Goal: Communication & Community: Answer question/provide support

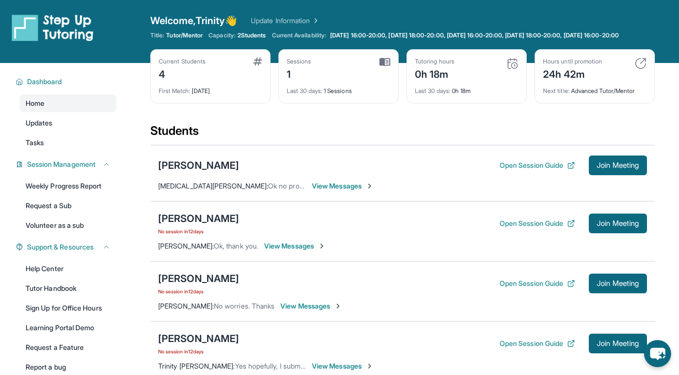
scroll to position [47, 0]
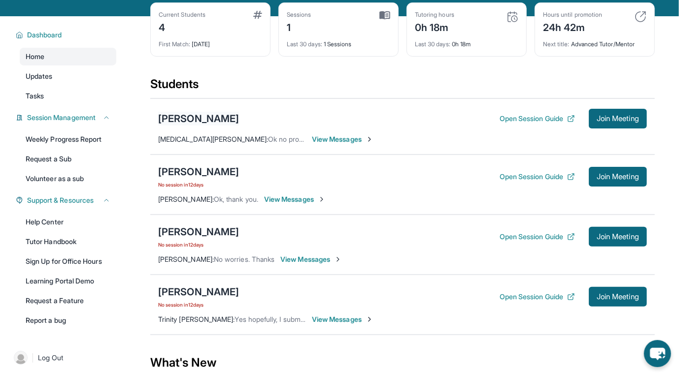
click at [168, 126] on div "[PERSON_NAME]" at bounding box center [198, 119] width 81 height 14
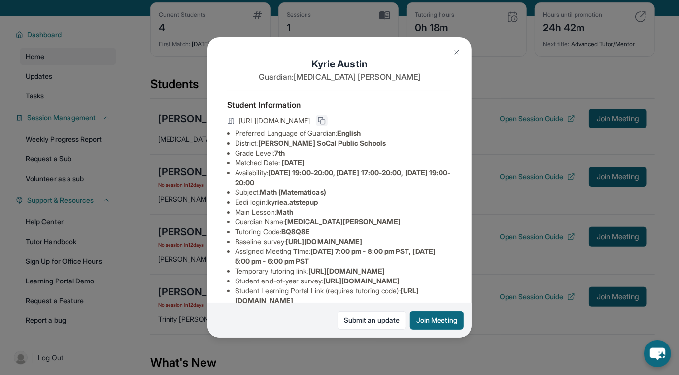
click at [323, 122] on icon at bounding box center [321, 120] width 4 height 4
click at [459, 55] on img at bounding box center [457, 52] width 8 height 8
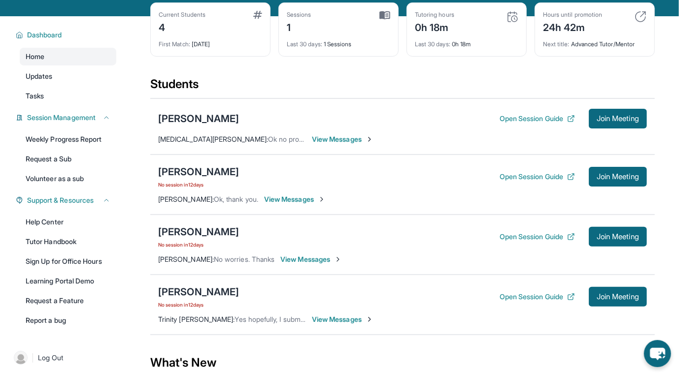
click at [312, 143] on span "View Messages" at bounding box center [343, 139] width 62 height 10
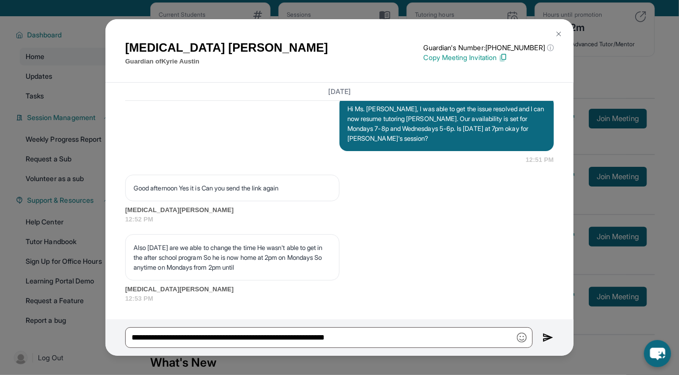
scroll to position [2170, 0]
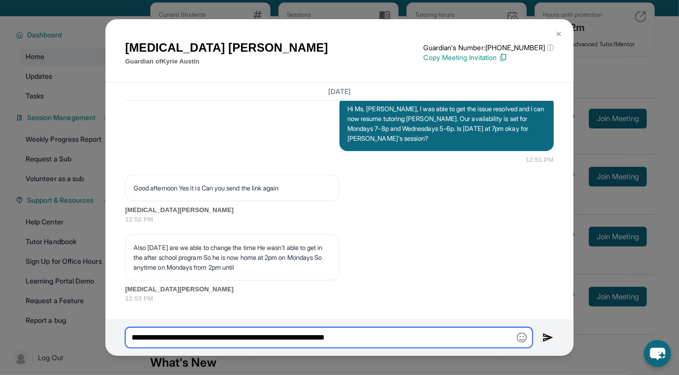
drag, startPoint x: 463, startPoint y: 337, endPoint x: 99, endPoint y: 333, distance: 364.6
click at [99, 333] on div "[MEDICAL_DATA][PERSON_NAME] Guardian of [PERSON_NAME] Guardian's Number: [PHONE…" at bounding box center [339, 187] width 679 height 375
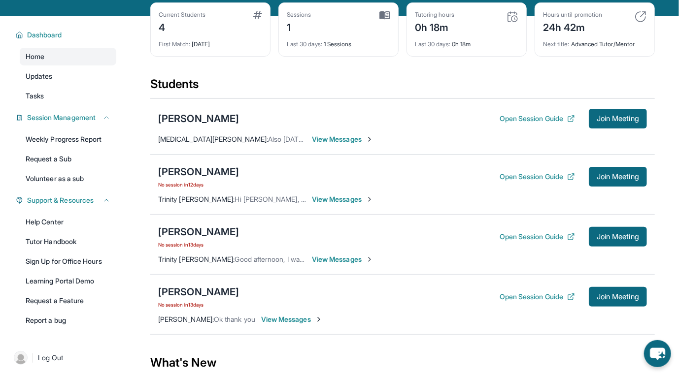
click at [332, 144] on span "View Messages" at bounding box center [343, 139] width 62 height 10
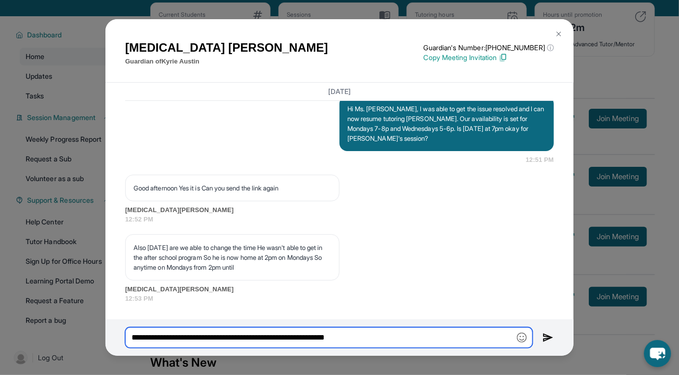
click at [424, 346] on input "**********" at bounding box center [328, 338] width 407 height 21
drag, startPoint x: 415, startPoint y: 333, endPoint x: 110, endPoint y: 342, distance: 305.1
click at [110, 342] on div "**********" at bounding box center [339, 338] width 468 height 36
paste input "**********"
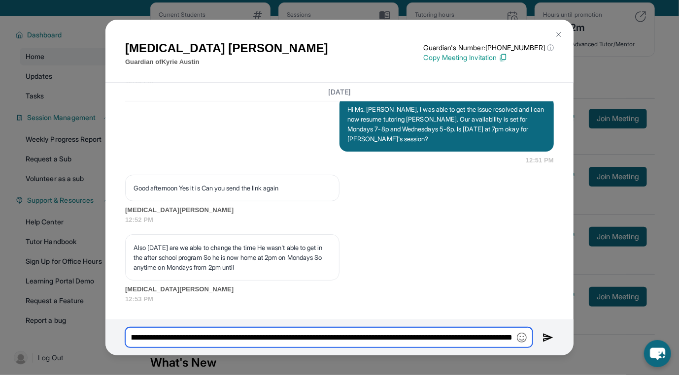
scroll to position [0, 656]
type input "**********"
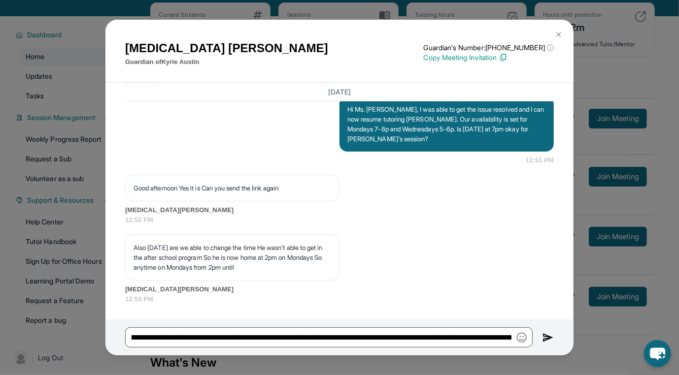
click at [549, 341] on img at bounding box center [547, 338] width 11 height 12
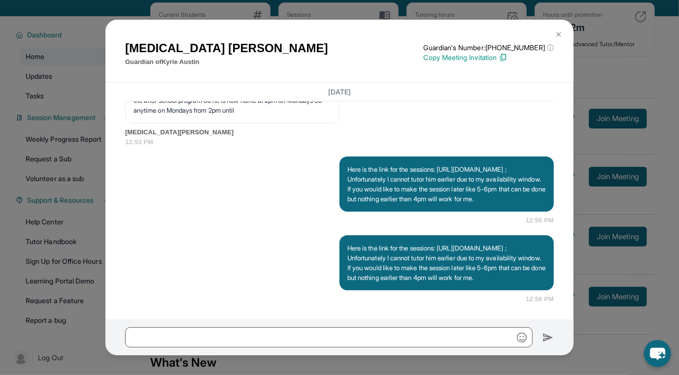
scroll to position [2258, 0]
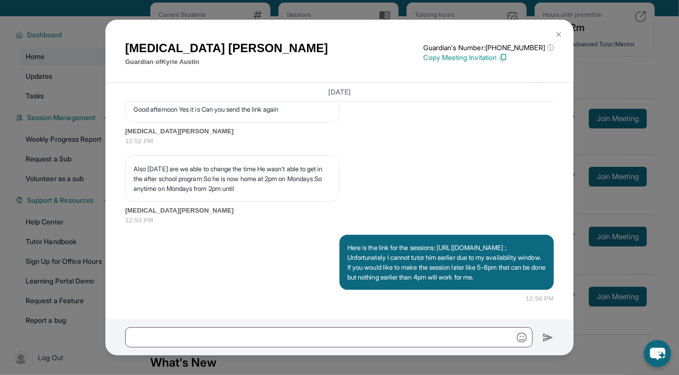
click at [566, 31] on button at bounding box center [559, 35] width 20 height 20
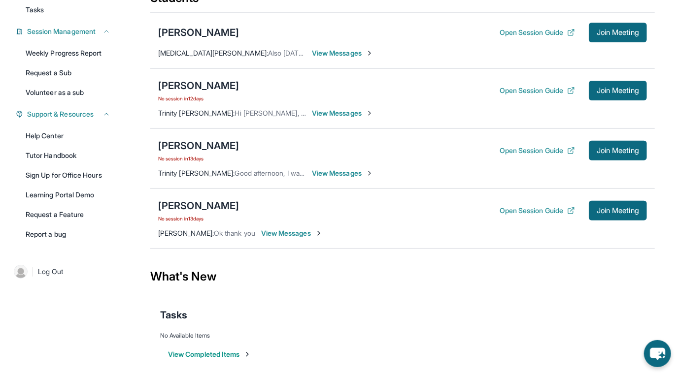
scroll to position [145, 0]
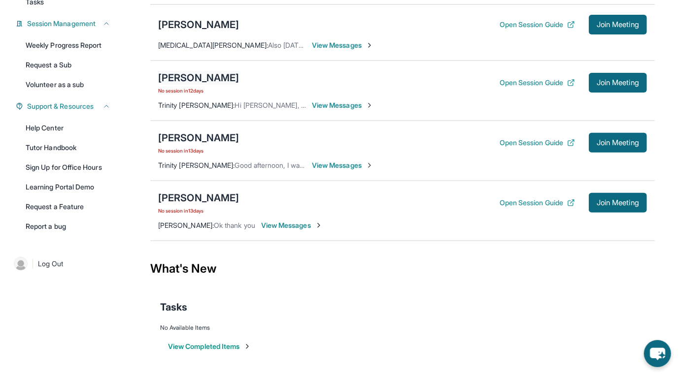
click at [176, 79] on div "[PERSON_NAME]" at bounding box center [198, 78] width 81 height 14
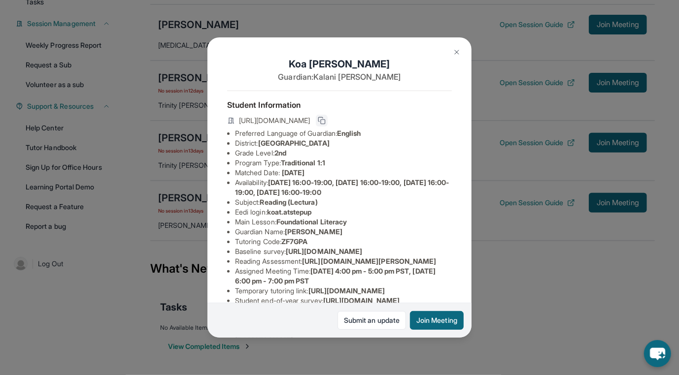
click at [326, 123] on icon at bounding box center [322, 121] width 8 height 8
click at [452, 52] on button at bounding box center [457, 52] width 20 height 20
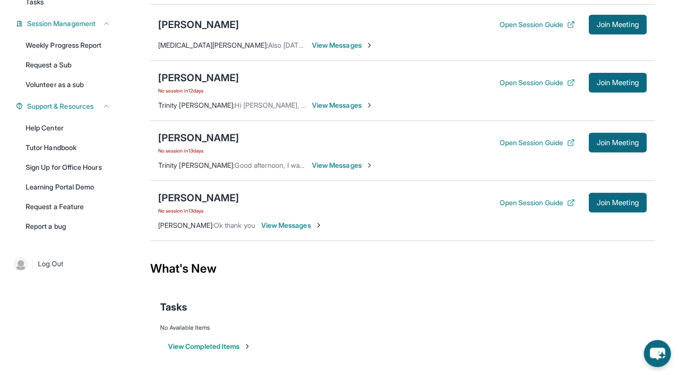
click at [332, 112] on div "[PERSON_NAME] No session [DATE] Open Session Guide Join Meeting Trinity [PERSON…" at bounding box center [402, 91] width 504 height 60
click at [333, 108] on span "View Messages" at bounding box center [343, 106] width 62 height 10
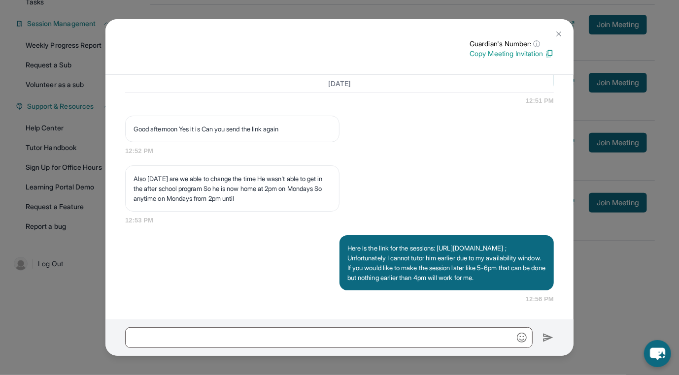
scroll to position [2164, 0]
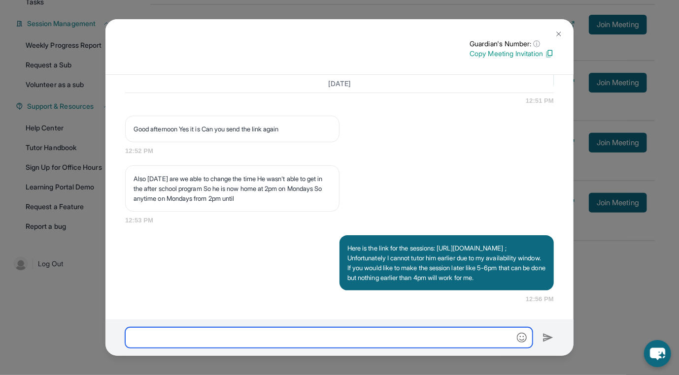
click at [319, 331] on input "text" at bounding box center [328, 338] width 407 height 21
click at [132, 331] on input "**********" at bounding box center [328, 338] width 407 height 21
paste input "**********"
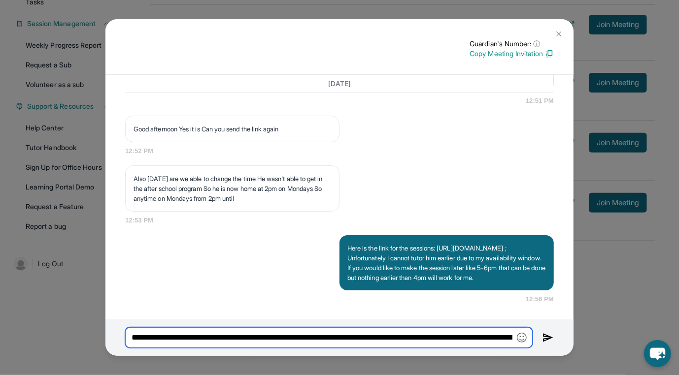
scroll to position [0, 27]
type input "**********"
drag, startPoint x: 298, startPoint y: 341, endPoint x: 592, endPoint y: 360, distance: 294.7
click at [592, 360] on div "Guardian's Number: ⓘ This isn't the guardian's real number — it's a private for…" at bounding box center [339, 187] width 679 height 375
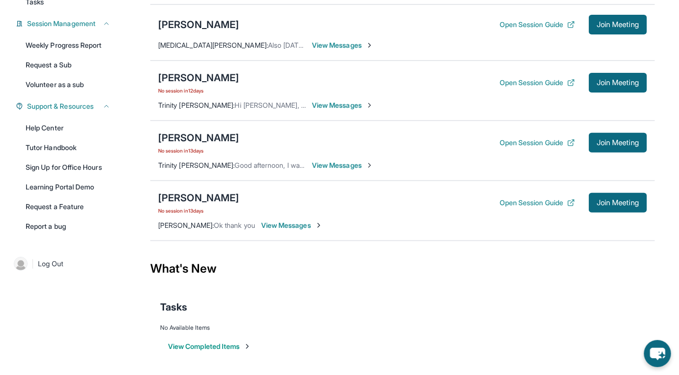
click at [347, 98] on div "[PERSON_NAME] No session [DATE] Open Session Guide Join Meeting Trinity [PERSON…" at bounding box center [402, 91] width 504 height 60
click at [348, 108] on span "View Messages" at bounding box center [343, 106] width 62 height 10
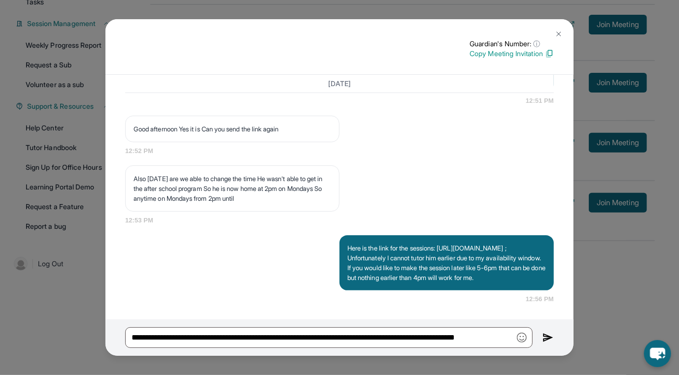
scroll to position [2164, 0]
click at [544, 336] on img at bounding box center [547, 338] width 11 height 12
click at [550, 334] on img at bounding box center [547, 338] width 11 height 12
click at [561, 36] on img at bounding box center [559, 34] width 8 height 8
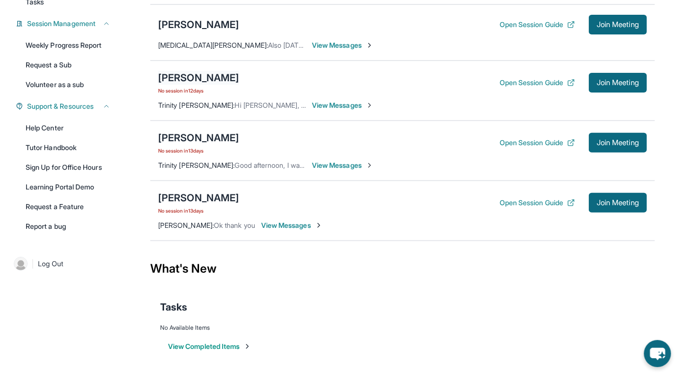
click at [188, 81] on div "[PERSON_NAME]" at bounding box center [198, 78] width 81 height 14
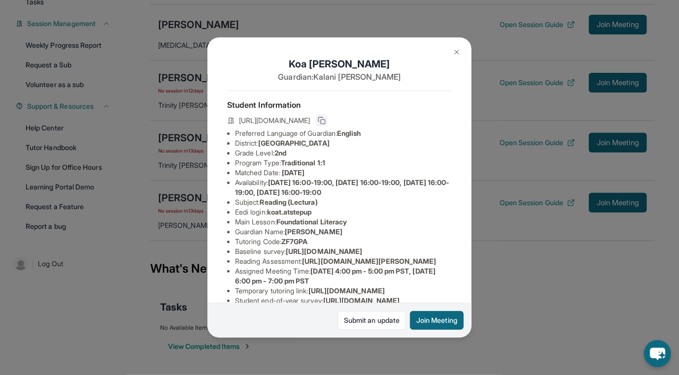
drag, startPoint x: 440, startPoint y: 125, endPoint x: 436, endPoint y: 128, distance: 5.3
click at [326, 125] on icon at bounding box center [322, 121] width 8 height 8
click at [390, 324] on link "Submit an update" at bounding box center [371, 320] width 68 height 19
click at [455, 50] on img at bounding box center [457, 52] width 8 height 8
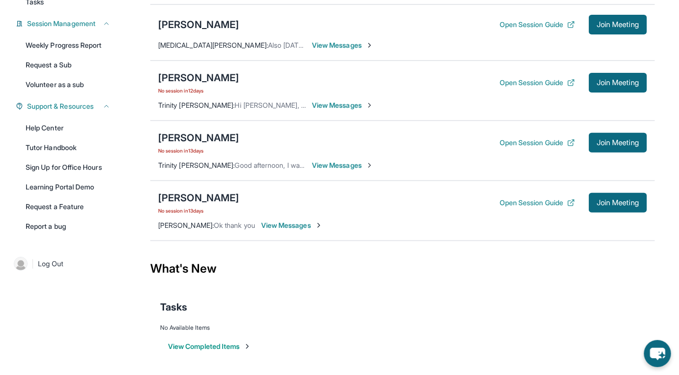
click at [342, 103] on span "View Messages" at bounding box center [343, 106] width 62 height 10
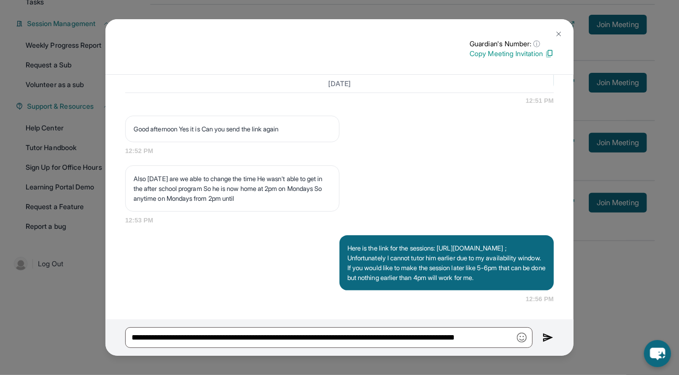
click at [549, 338] on img at bounding box center [547, 338] width 11 height 12
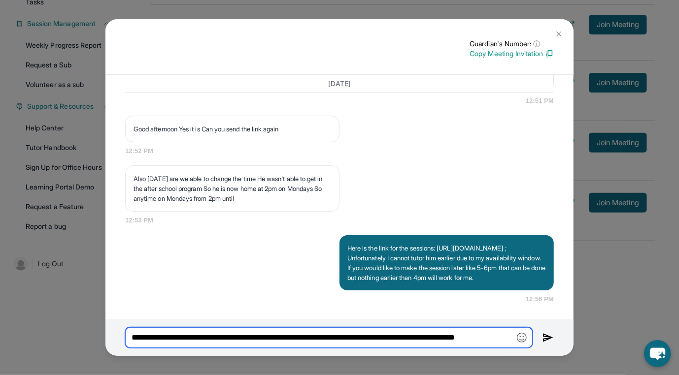
click at [445, 337] on input "**********" at bounding box center [328, 338] width 407 height 21
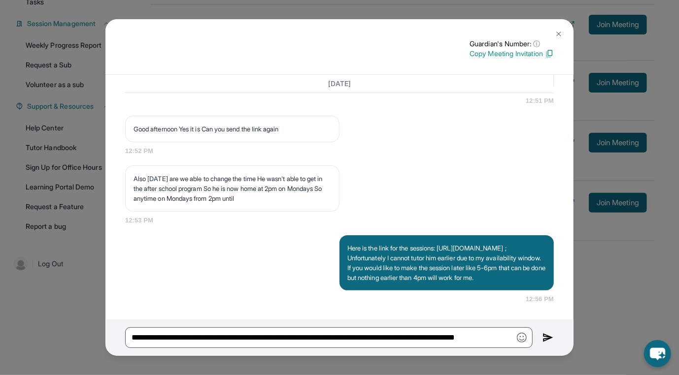
drag, startPoint x: 558, startPoint y: 29, endPoint x: 554, endPoint y: 41, distance: 12.8
click at [557, 30] on button at bounding box center [559, 34] width 20 height 20
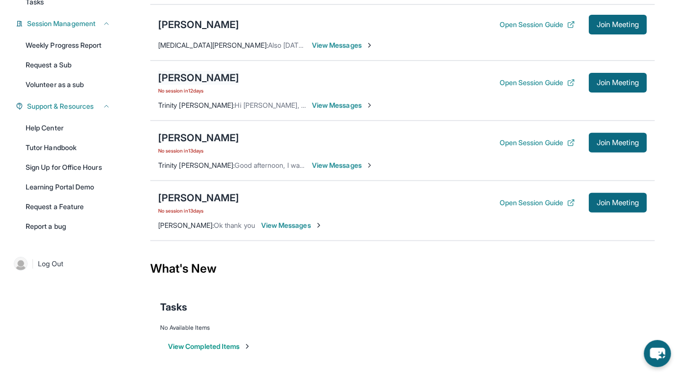
click at [159, 81] on div "[PERSON_NAME]" at bounding box center [198, 78] width 81 height 14
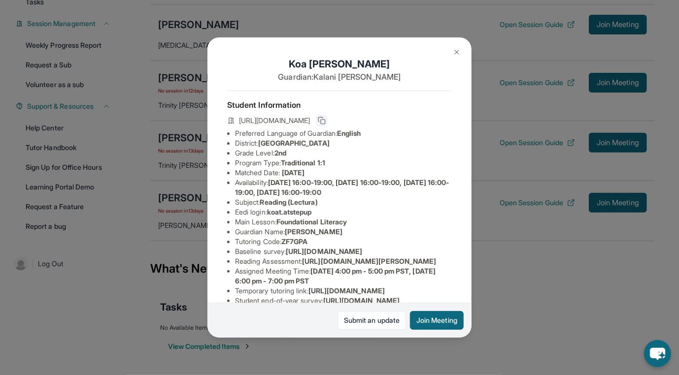
click at [325, 124] on rect at bounding box center [323, 122] width 4 height 4
click at [456, 47] on button at bounding box center [457, 52] width 20 height 20
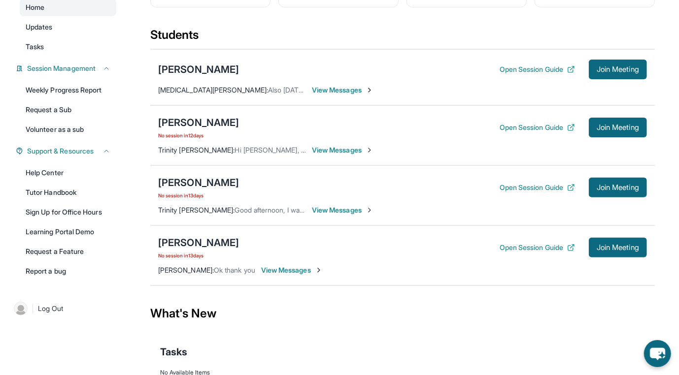
scroll to position [47, 0]
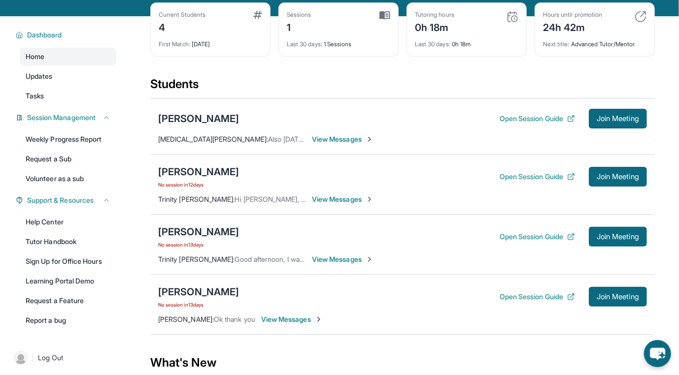
click at [202, 239] on div "[PERSON_NAME]" at bounding box center [198, 232] width 81 height 14
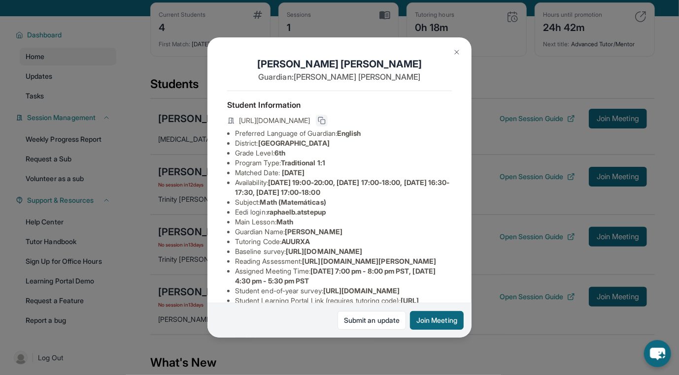
click at [326, 125] on icon at bounding box center [322, 121] width 8 height 8
click at [452, 53] on button at bounding box center [457, 52] width 20 height 20
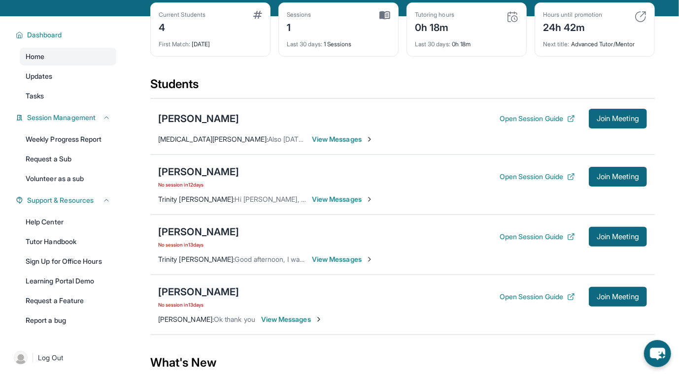
click at [232, 299] on div "[PERSON_NAME]" at bounding box center [198, 292] width 81 height 14
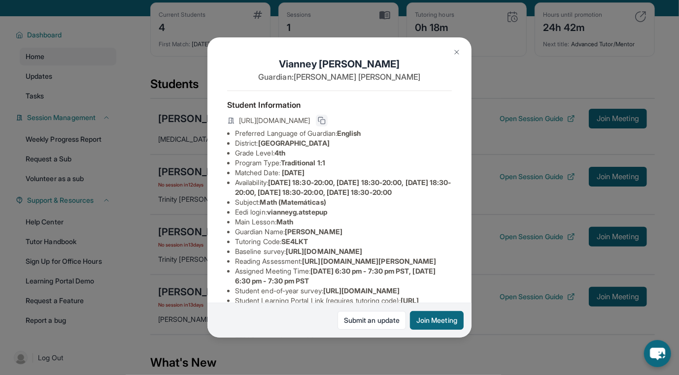
click at [325, 124] on rect at bounding box center [323, 122] width 4 height 4
click at [516, 358] on div "[PERSON_NAME] Guardian: [PERSON_NAME] Student Information [URL][DOMAIN_NAME] Pr…" at bounding box center [339, 187] width 679 height 375
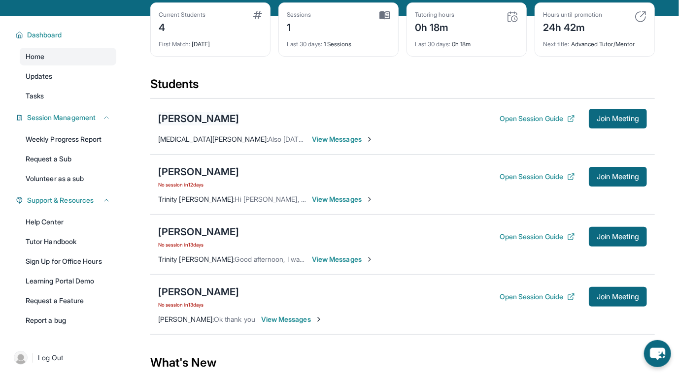
click at [175, 126] on div "[PERSON_NAME]" at bounding box center [198, 119] width 81 height 14
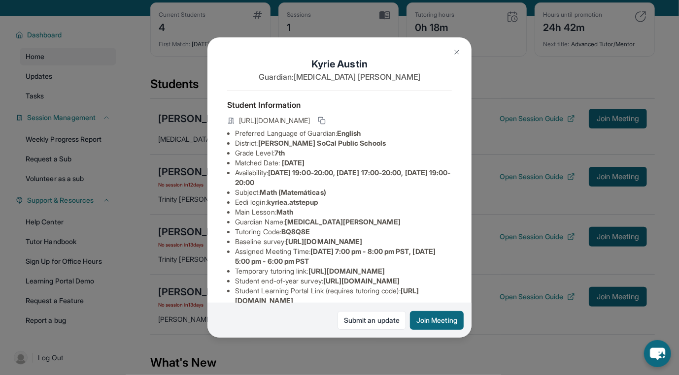
click at [463, 48] on button at bounding box center [457, 52] width 20 height 20
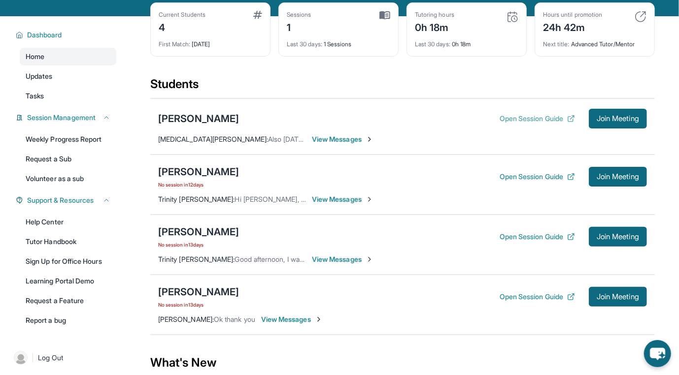
click at [525, 124] on button "Open Session Guide" at bounding box center [537, 119] width 75 height 10
